Goal: Information Seeking & Learning: Learn about a topic

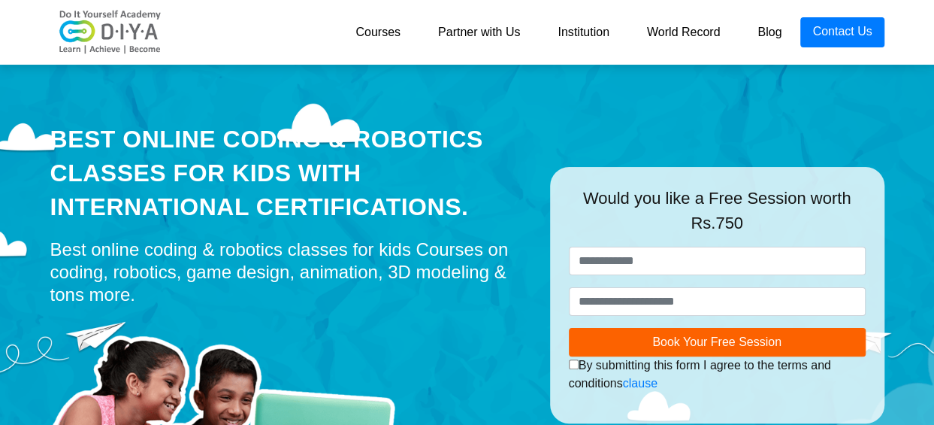
click at [587, 34] on link "Institution" at bounding box center [583, 32] width 89 height 30
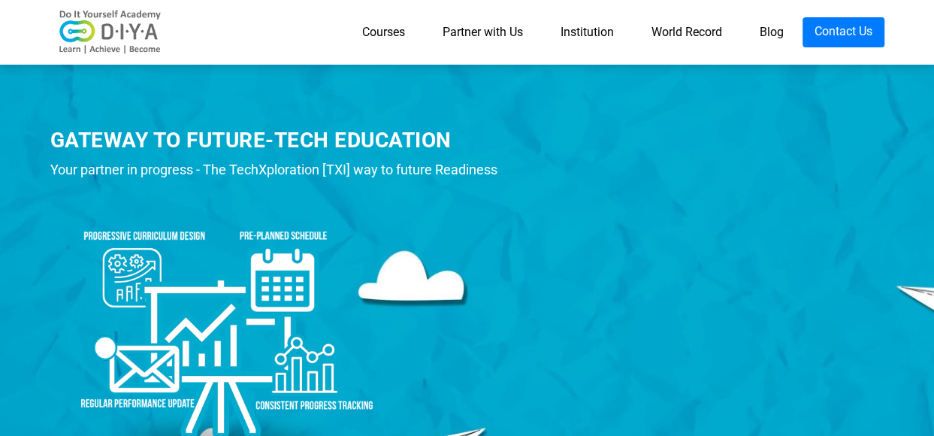
click at [376, 29] on link "Courses" at bounding box center [383, 32] width 80 height 30
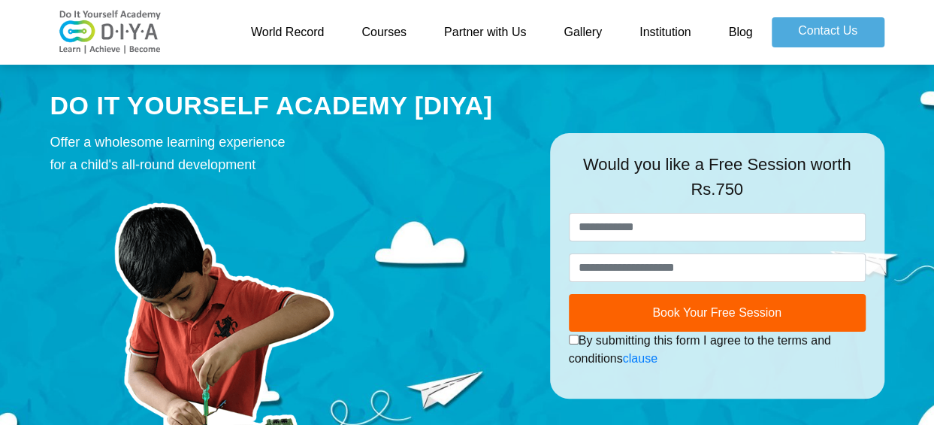
click at [144, 34] on img at bounding box center [110, 32] width 120 height 45
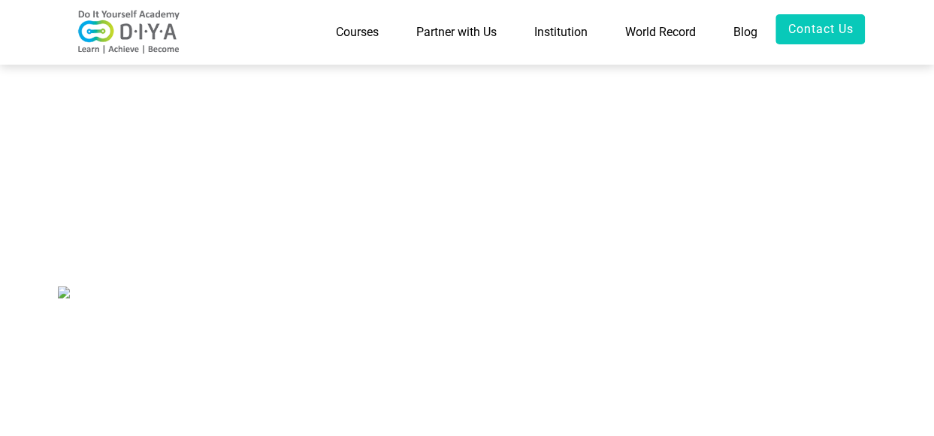
click at [63, 292] on img at bounding box center [64, 292] width 12 height 12
